Goal: Information Seeking & Learning: Learn about a topic

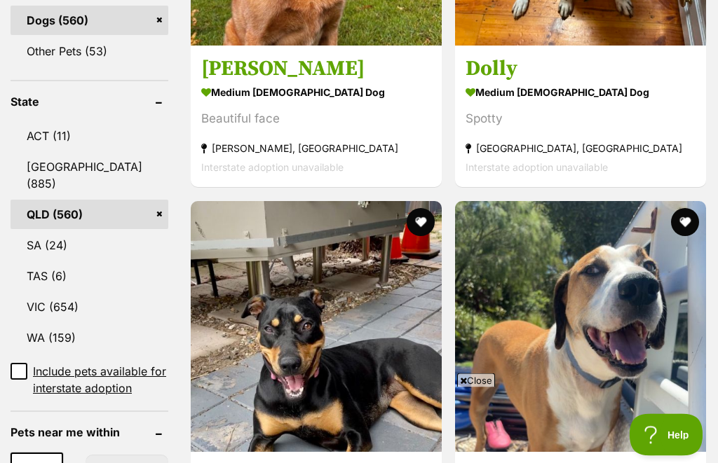
scroll to position [697, 0]
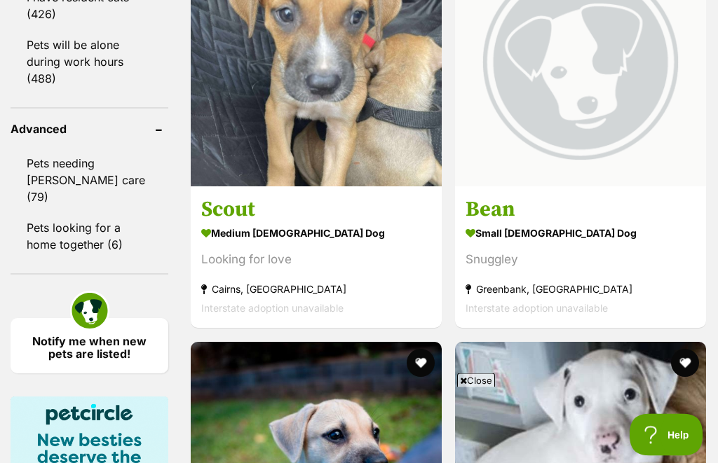
scroll to position [1908, 0]
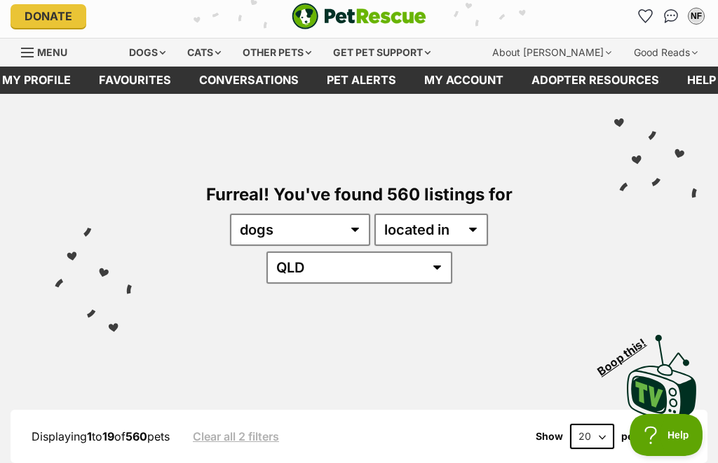
scroll to position [0, 0]
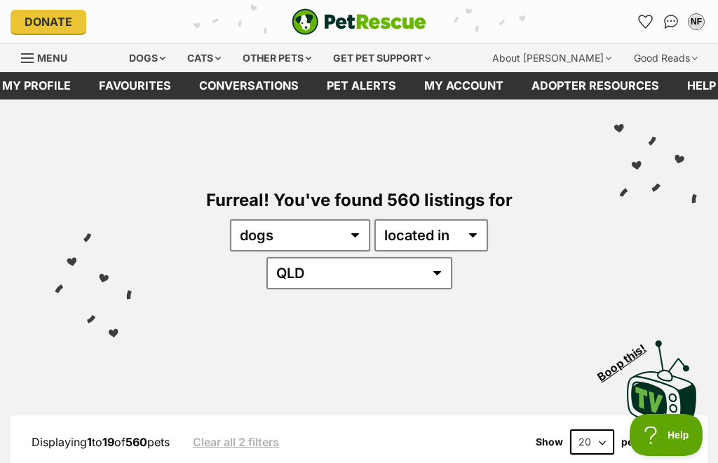
click at [599, 430] on select "20 40 60" at bounding box center [592, 442] width 44 height 25
select select "60"
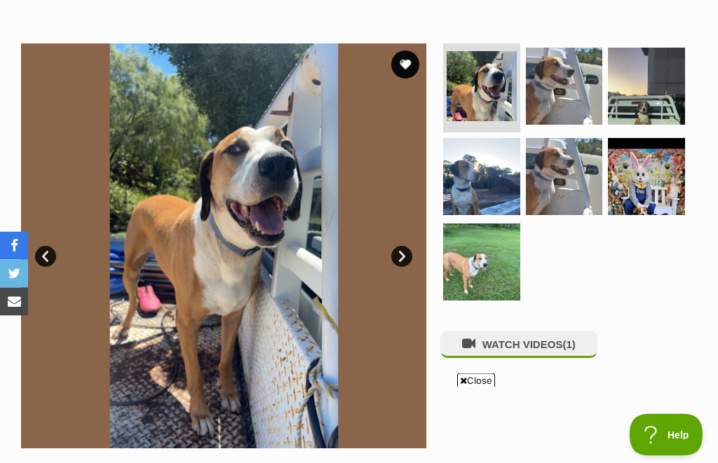
scroll to position [250, 0]
click at [664, 189] on img at bounding box center [646, 176] width 77 height 77
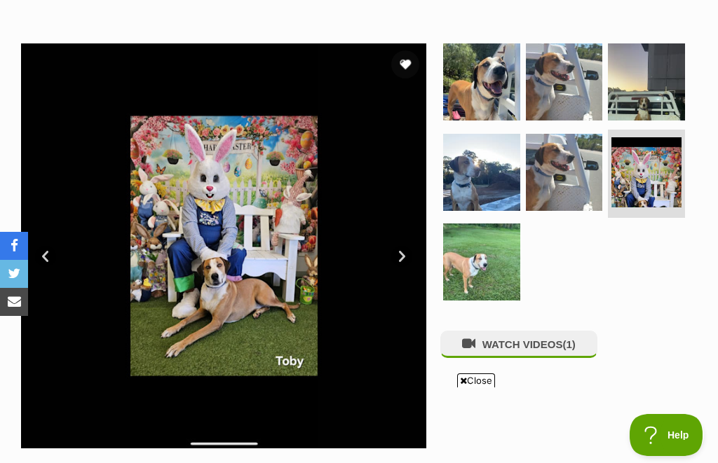
click at [411, 254] on link "Next" at bounding box center [401, 256] width 21 height 21
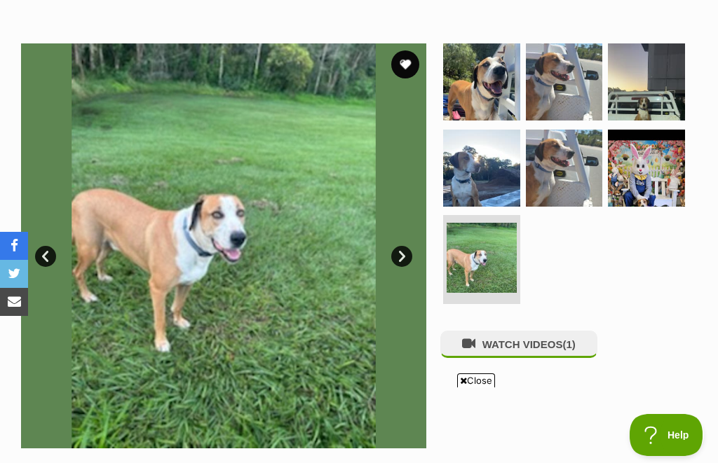
click at [411, 258] on link "Next" at bounding box center [401, 256] width 21 height 21
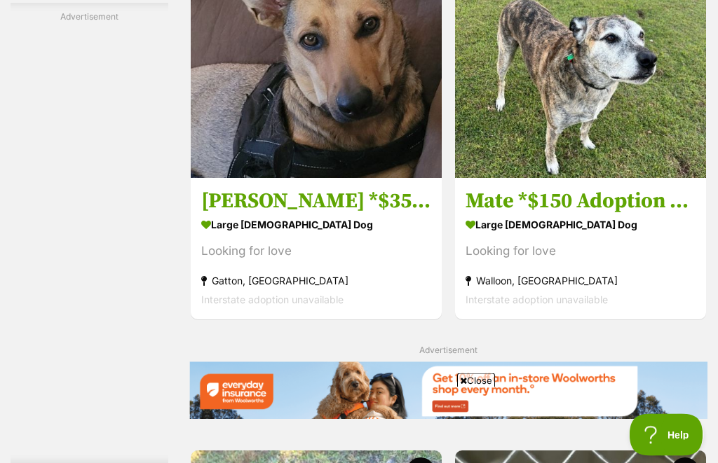
scroll to position [3135, 0]
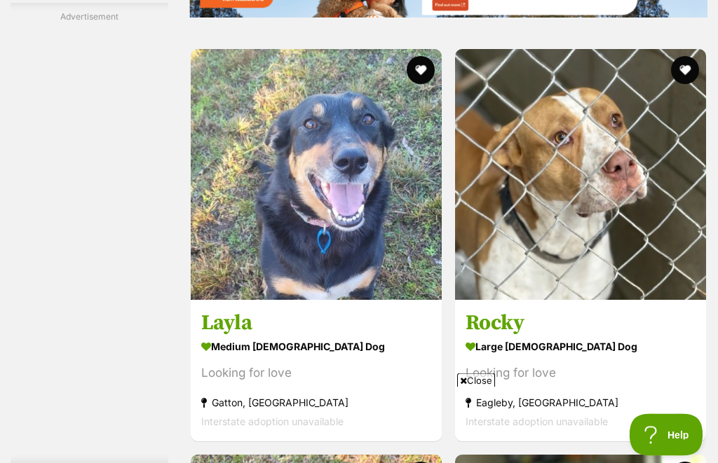
scroll to position [3538, 0]
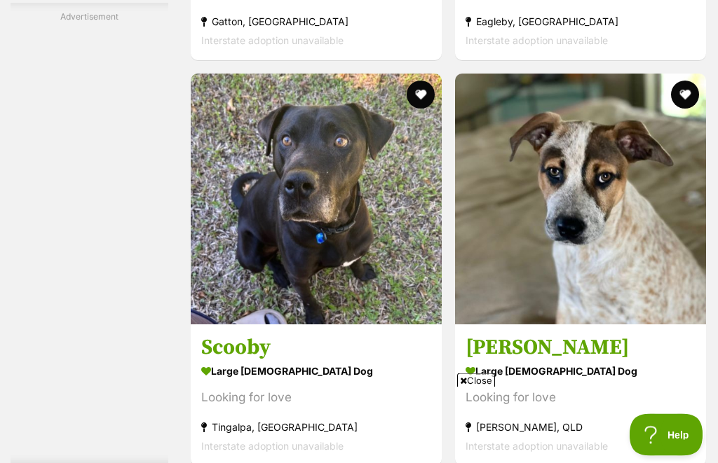
scroll to position [3920, 0]
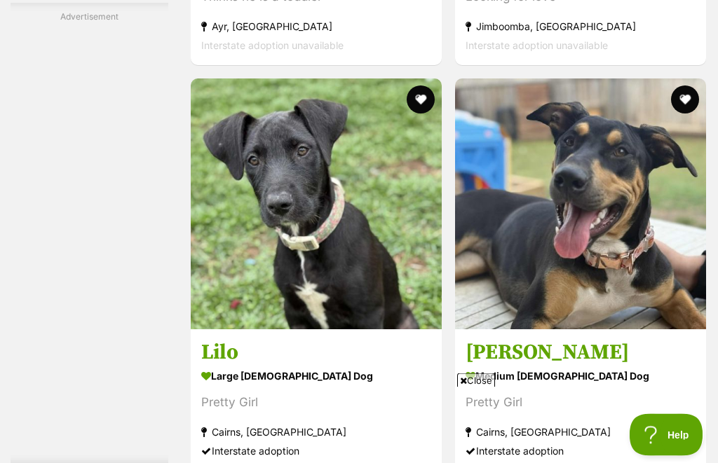
scroll to position [7965, 0]
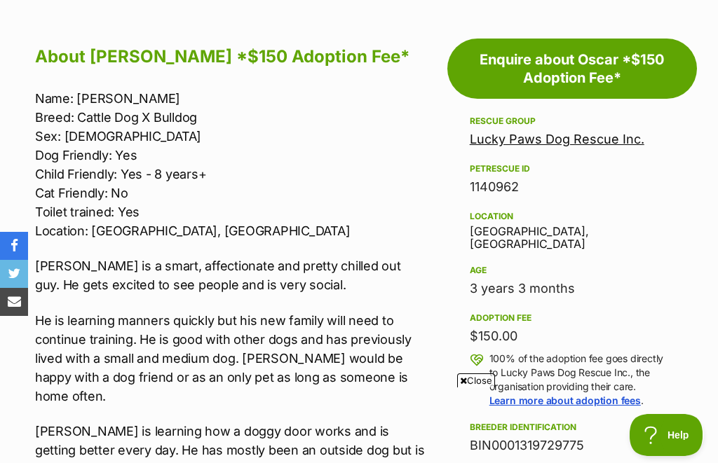
scroll to position [718, 0]
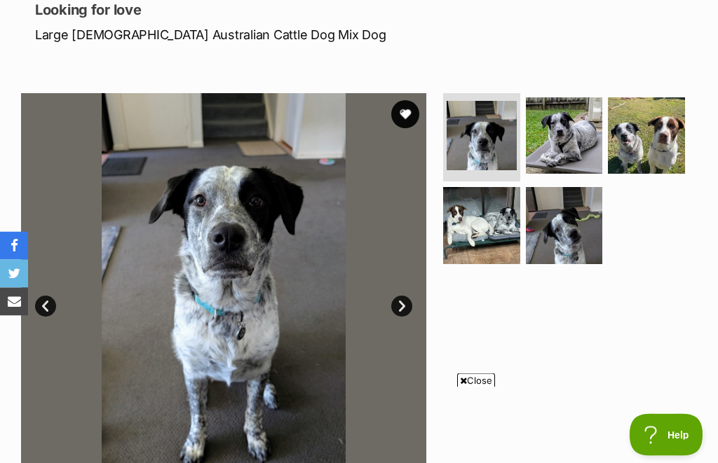
scroll to position [176, 0]
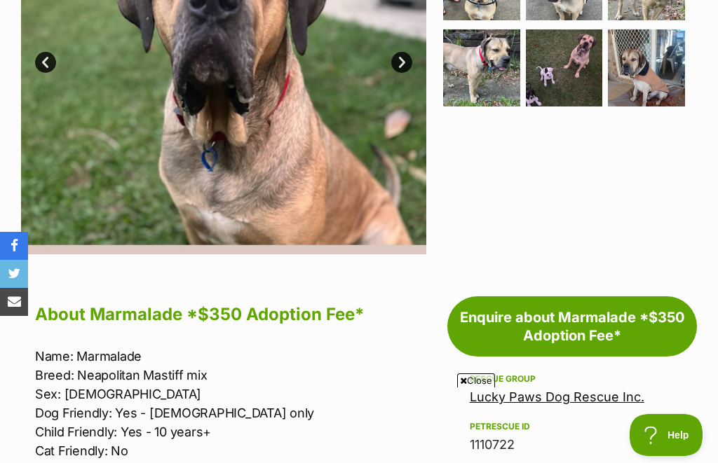
scroll to position [467, 0]
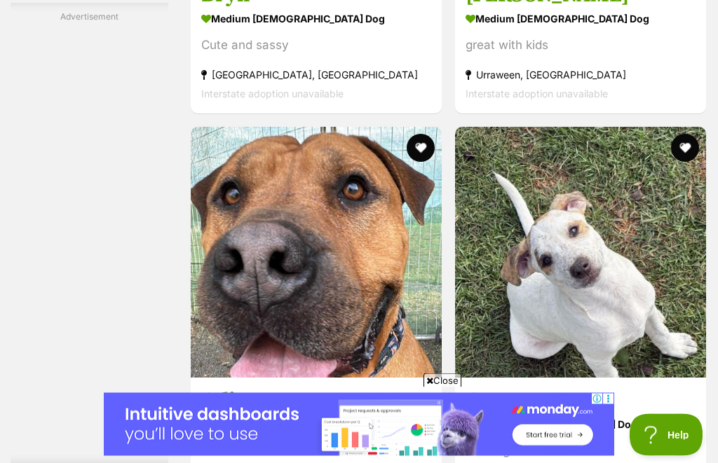
scroll to position [5228, 0]
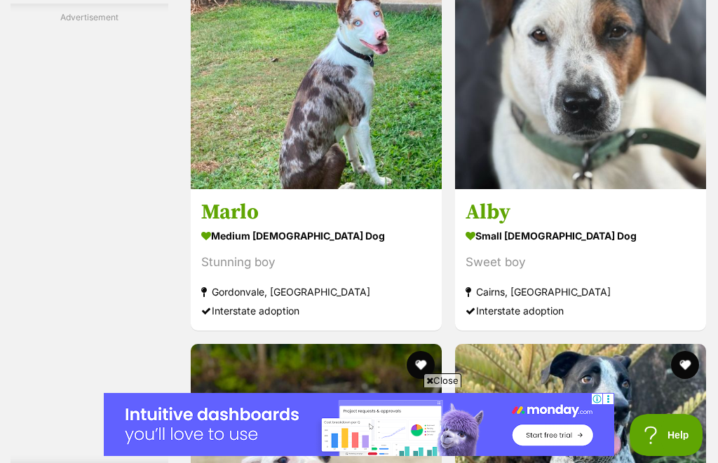
scroll to position [6362, 0]
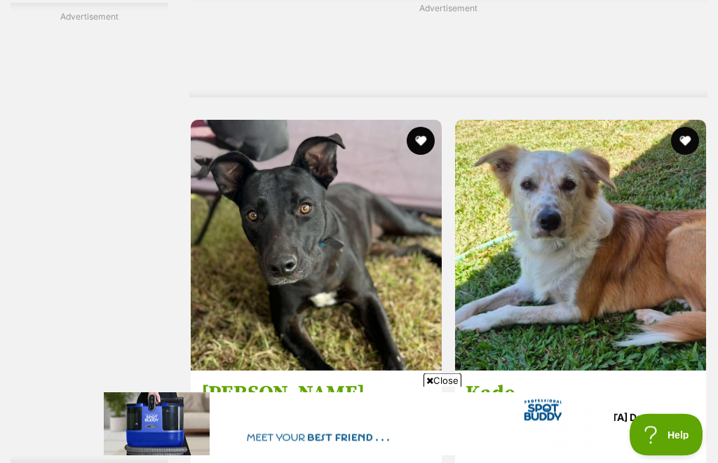
scroll to position [7117, 0]
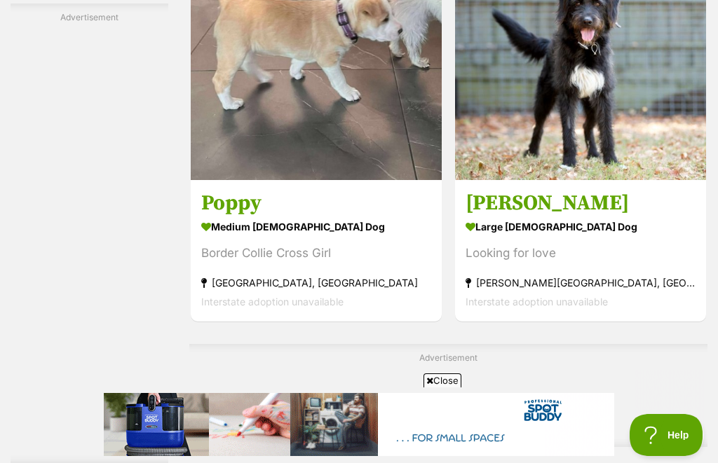
scroll to position [8138, 0]
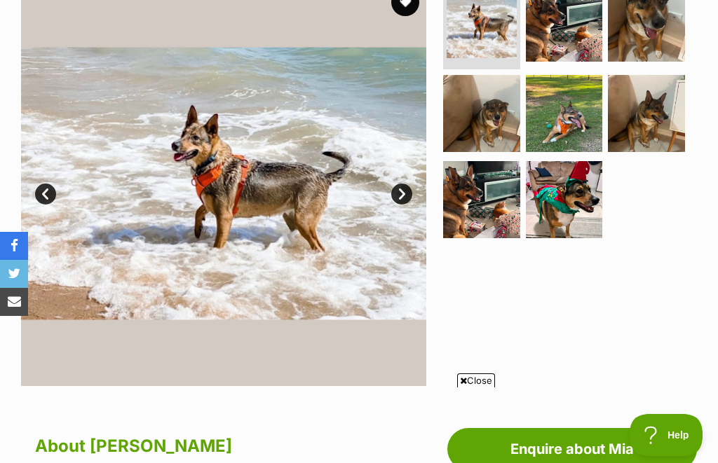
scroll to position [309, 0]
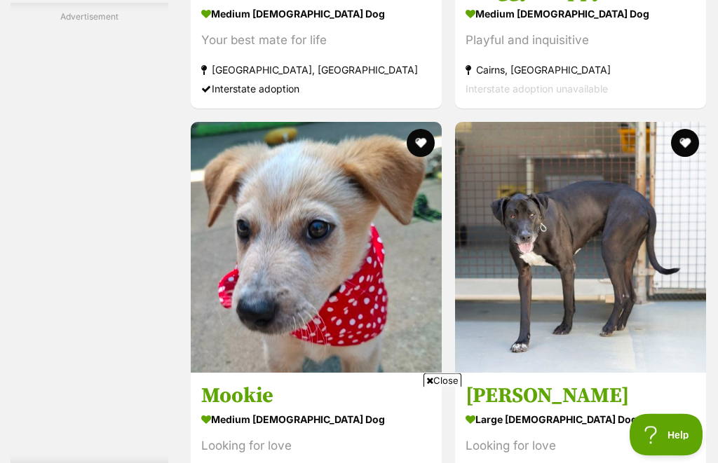
scroll to position [3870, 0]
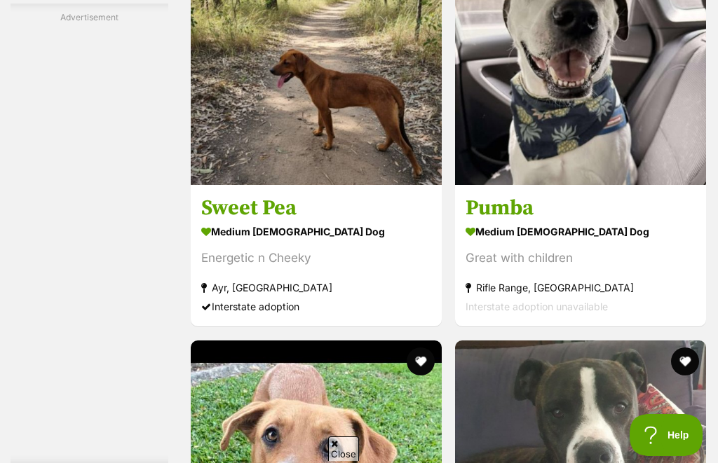
scroll to position [0, 0]
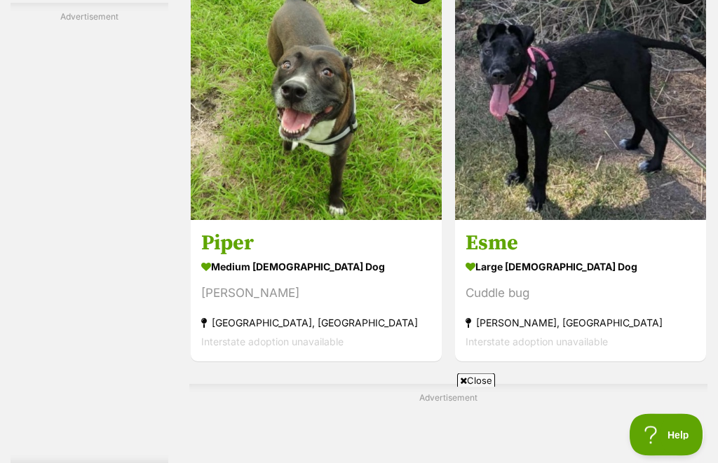
scroll to position [6728, 0]
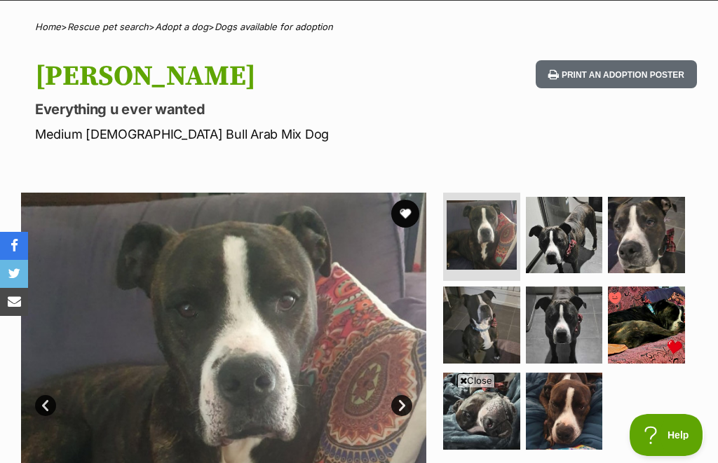
scroll to position [95, 0]
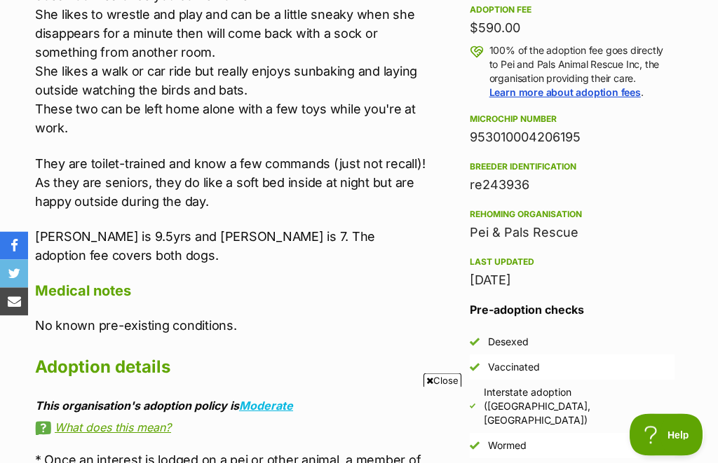
scroll to position [1041, 0]
click at [628, 254] on div "Last updated 15 Sep, 2025" at bounding box center [572, 272] width 205 height 36
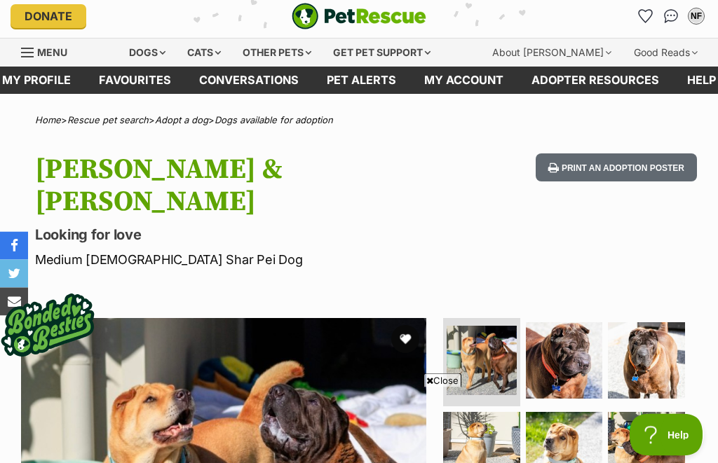
scroll to position [0, 0]
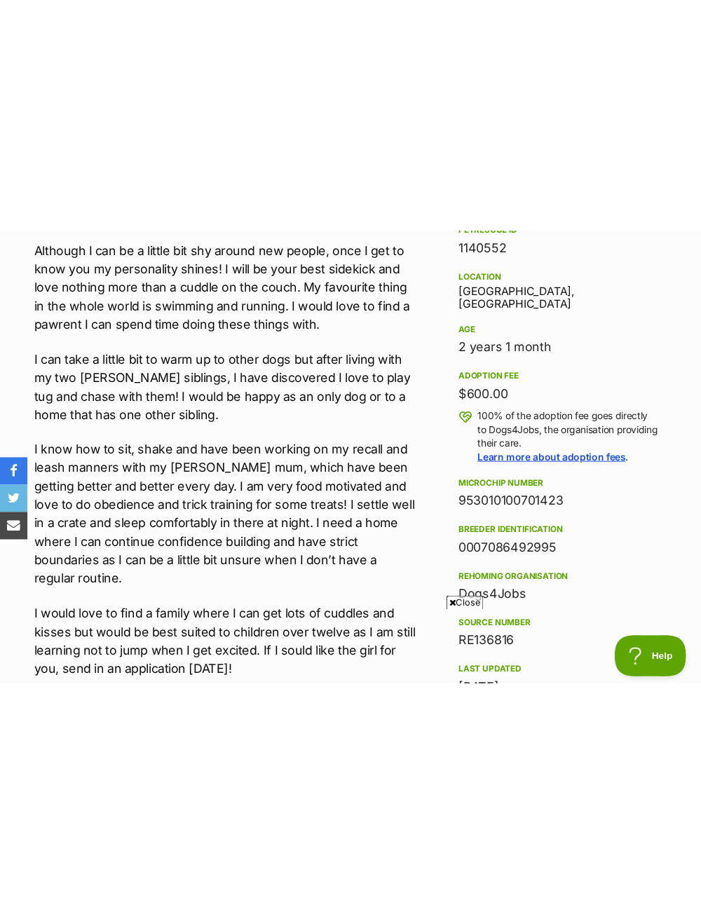
scroll to position [1854, 0]
